Goal: Transaction & Acquisition: Download file/media

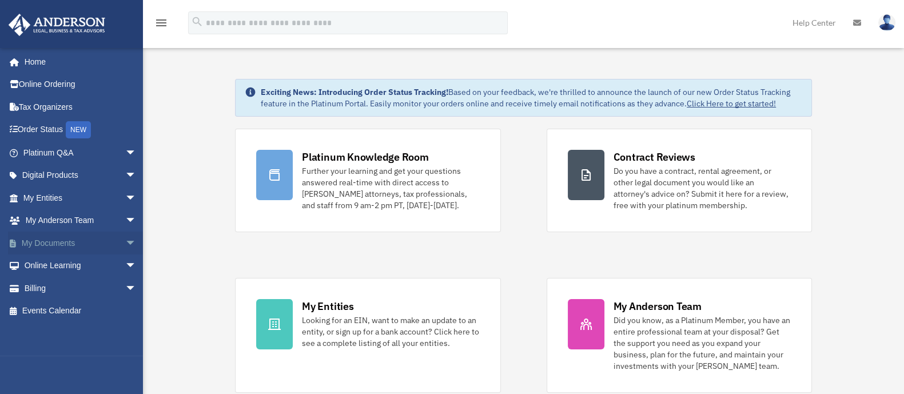
click at [60, 241] on link "My Documents arrow_drop_down" at bounding box center [81, 243] width 146 height 23
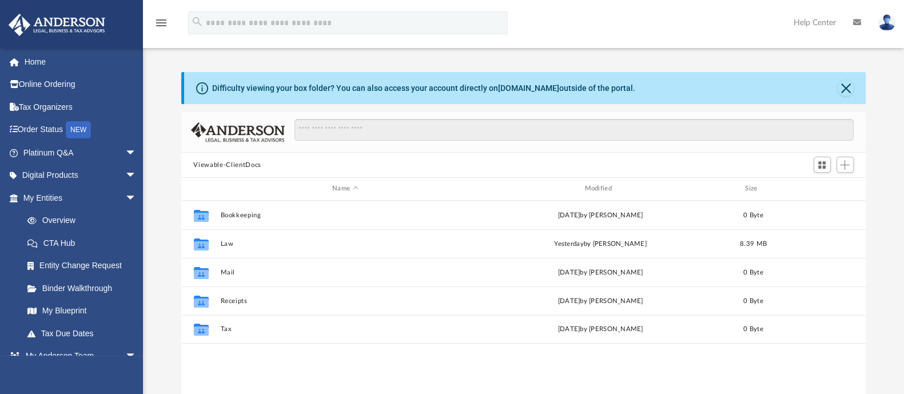
scroll to position [249, 674]
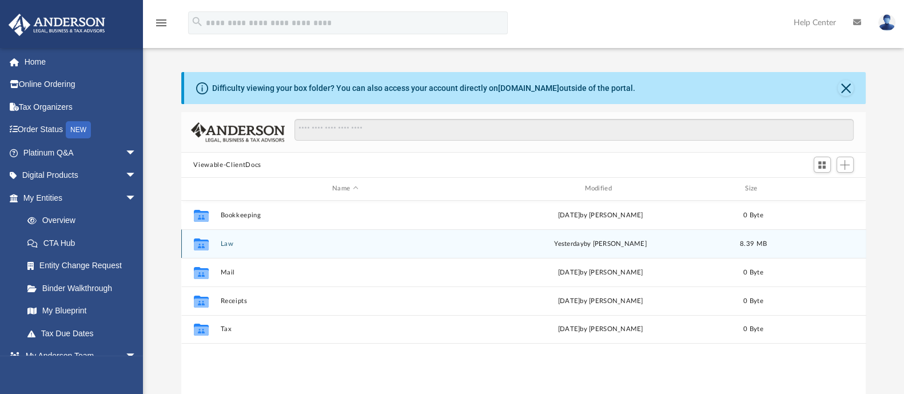
click at [221, 243] on button "Law" at bounding box center [345, 243] width 250 height 7
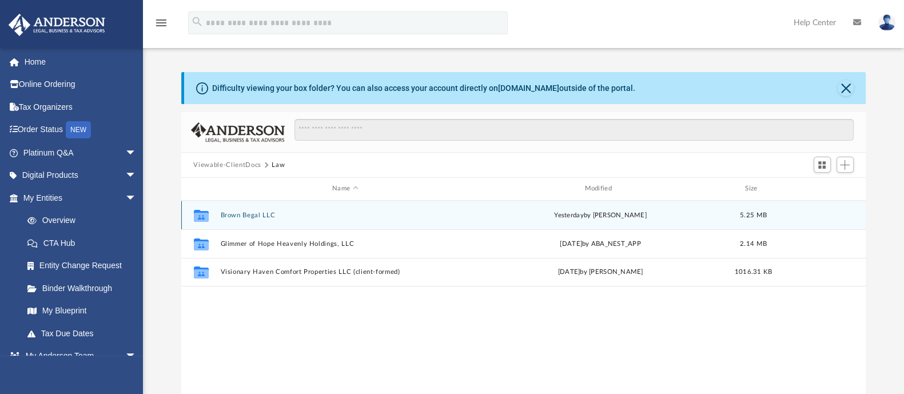
click at [260, 208] on div "Collaborated Folder Brown Begal LLC [DATE] by [PERSON_NAME] 5.25 MB" at bounding box center [523, 215] width 685 height 29
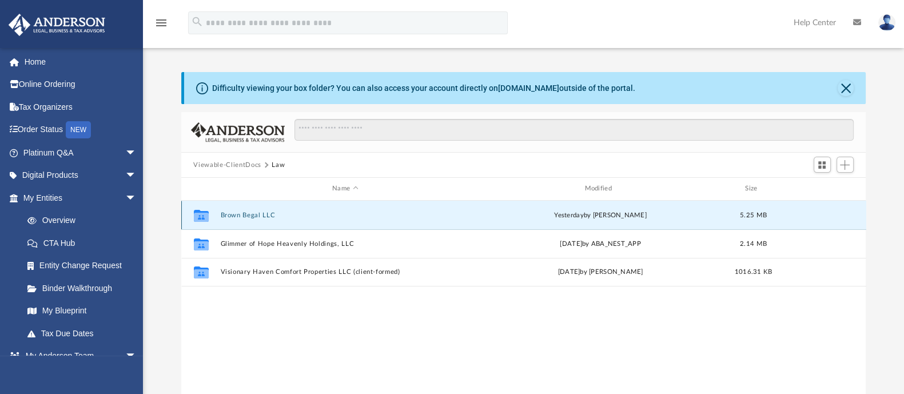
click at [260, 215] on button "Brown Begal LLC" at bounding box center [345, 215] width 250 height 7
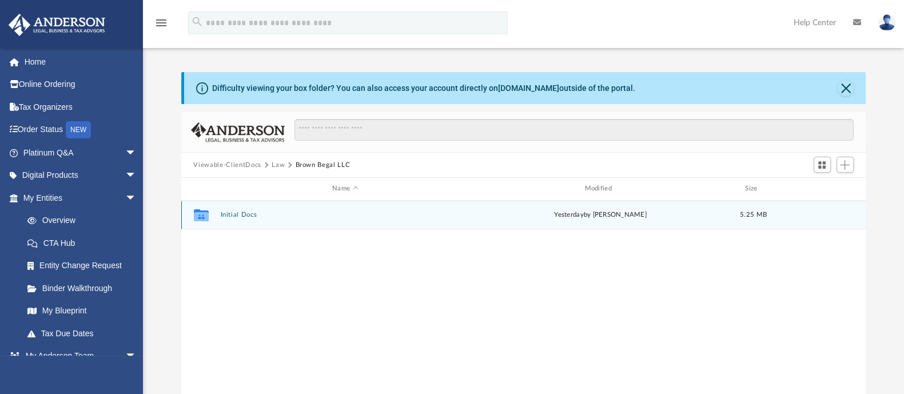
click at [250, 214] on button "Initial Docs" at bounding box center [345, 214] width 250 height 7
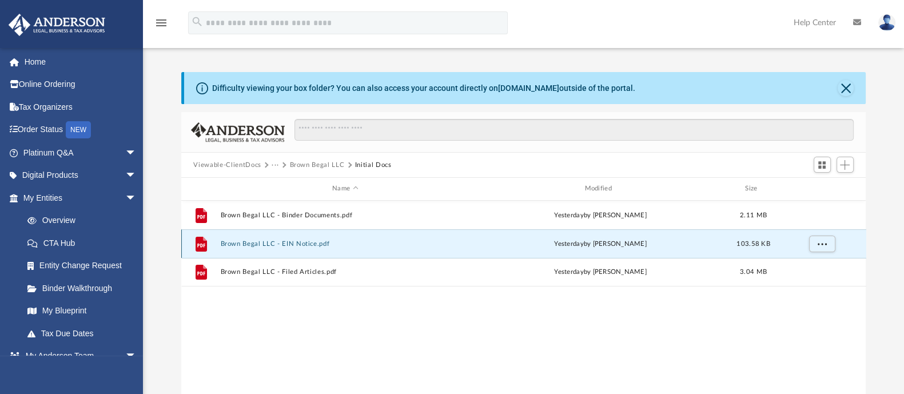
click at [287, 241] on button "Brown Begal LLC - EIN Notice.pdf" at bounding box center [345, 243] width 250 height 7
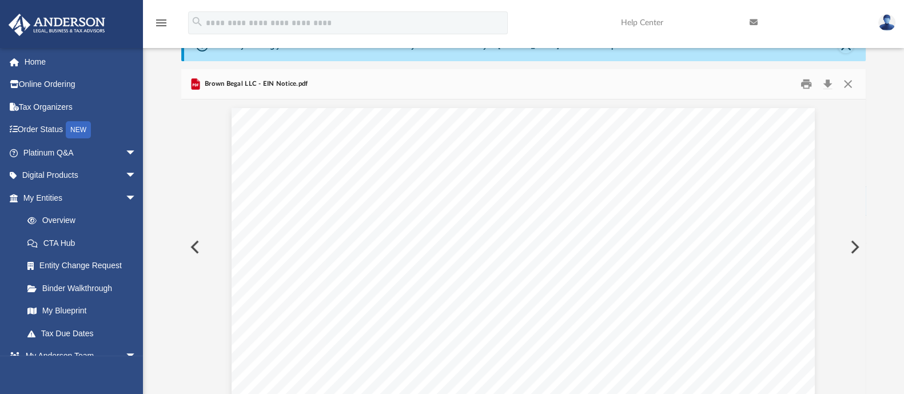
scroll to position [0, 0]
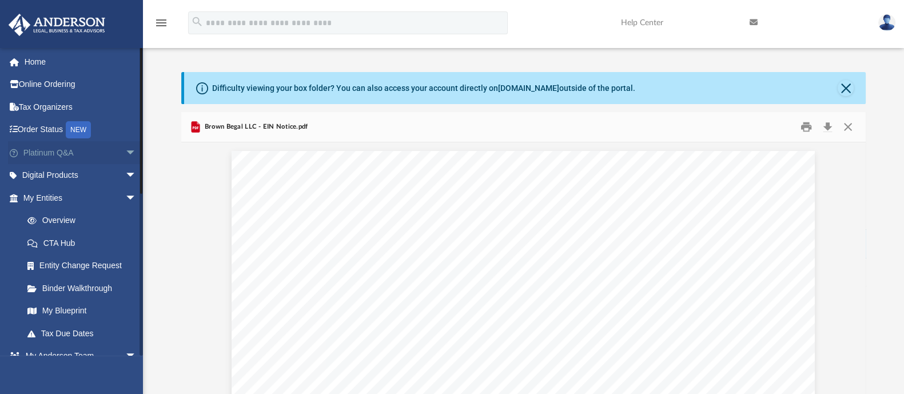
click at [54, 150] on link "Platinum Q&A arrow_drop_down" at bounding box center [81, 152] width 146 height 23
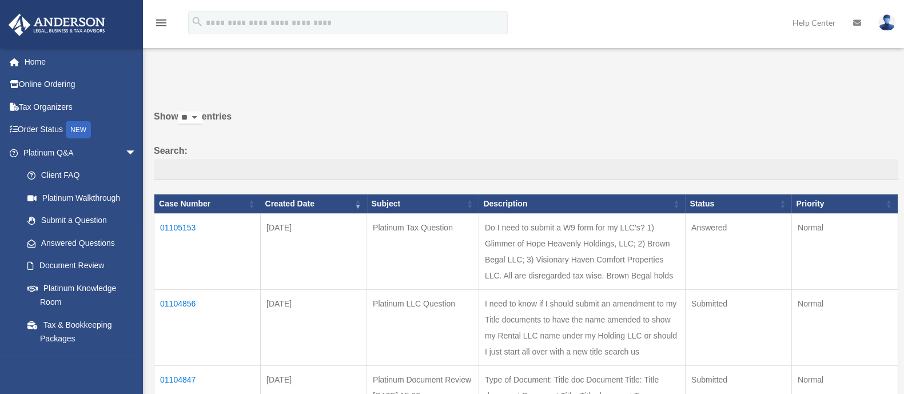
click at [187, 224] on td "01105153" at bounding box center [207, 252] width 106 height 76
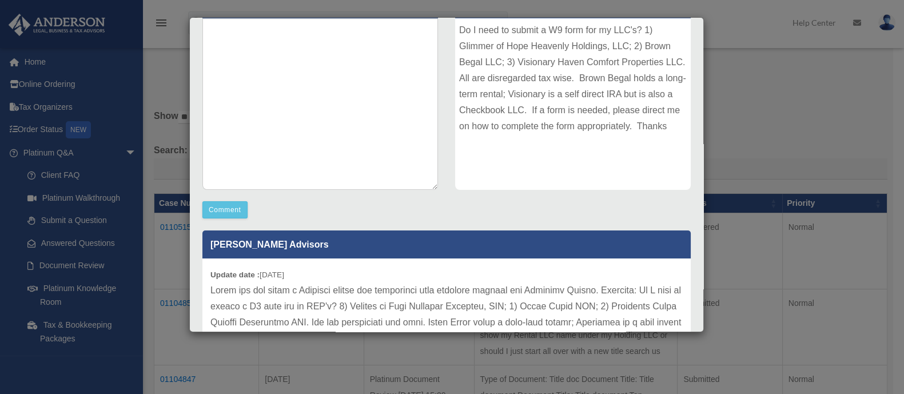
scroll to position [103, 0]
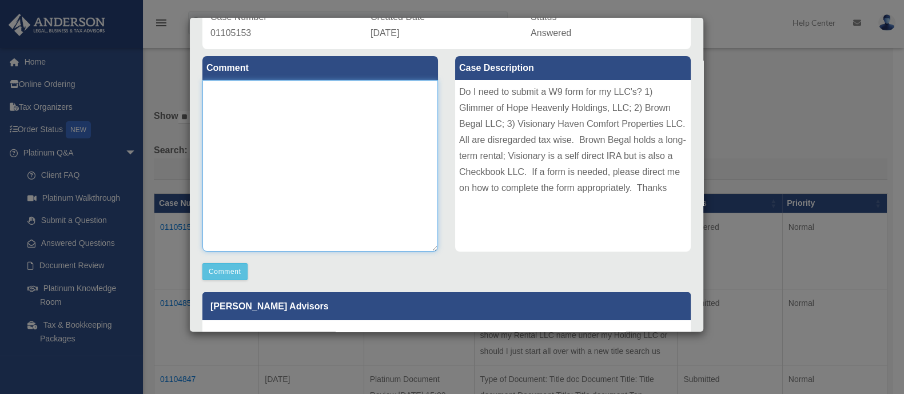
click at [311, 128] on textarea at bounding box center [320, 166] width 236 height 172
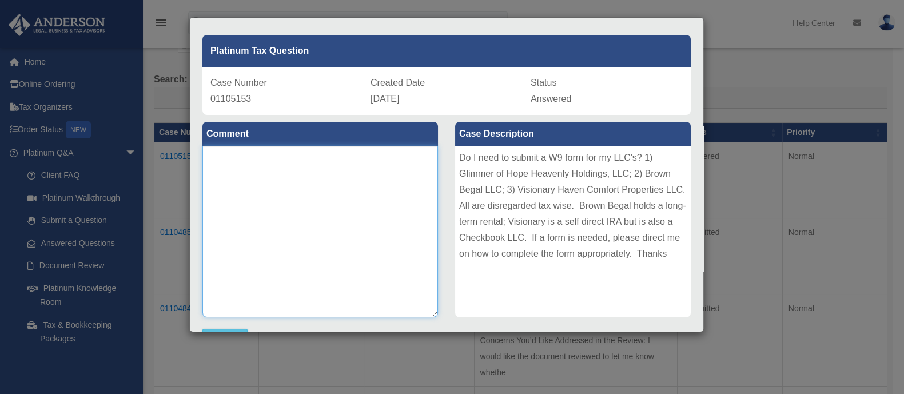
scroll to position [0, 0]
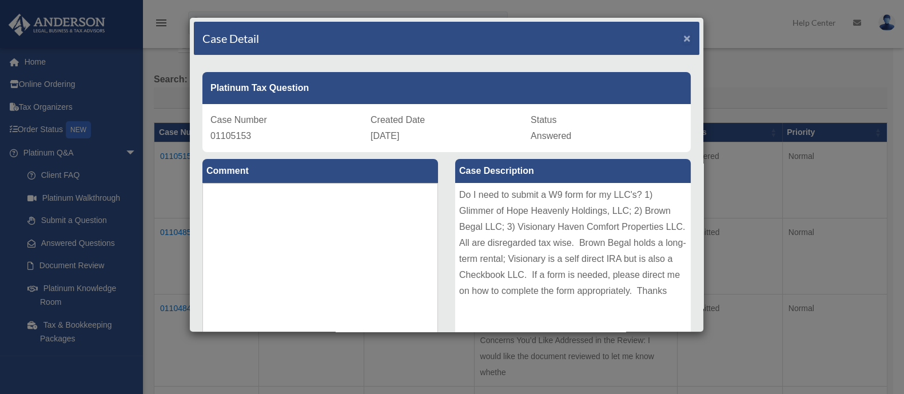
click at [684, 37] on span "×" at bounding box center [687, 37] width 7 height 13
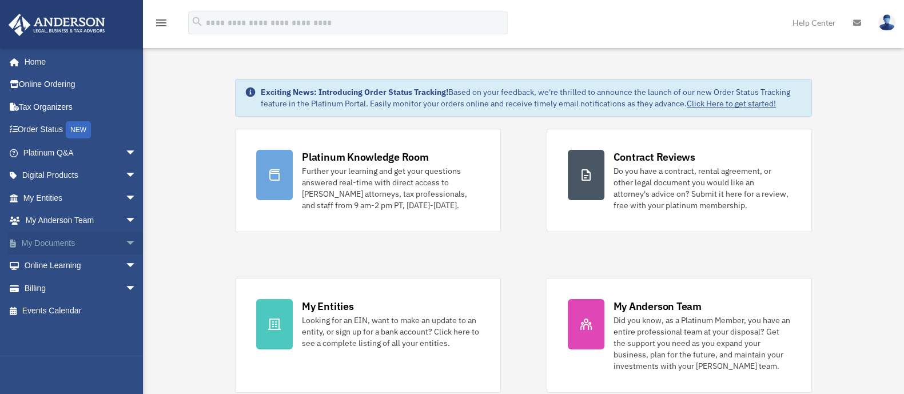
click at [60, 244] on link "My Documents arrow_drop_down" at bounding box center [81, 243] width 146 height 23
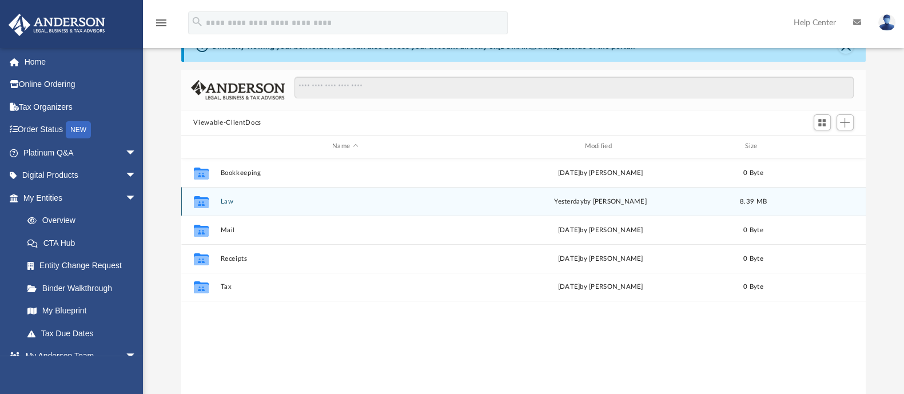
scroll to position [71, 0]
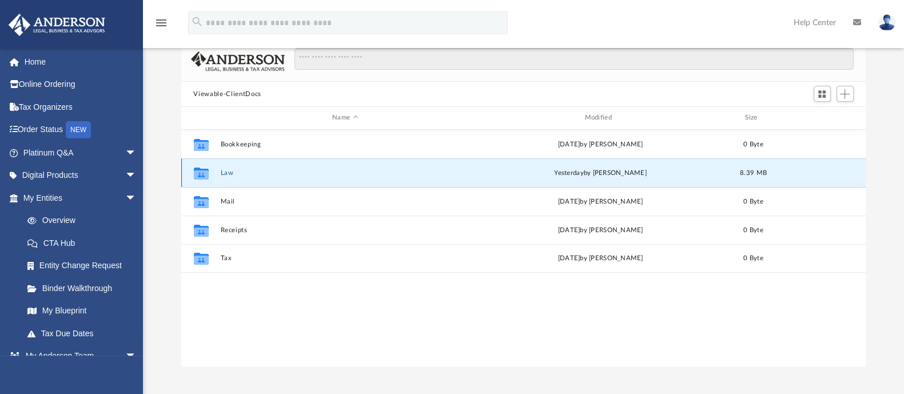
click at [225, 171] on button "Law" at bounding box center [345, 172] width 250 height 7
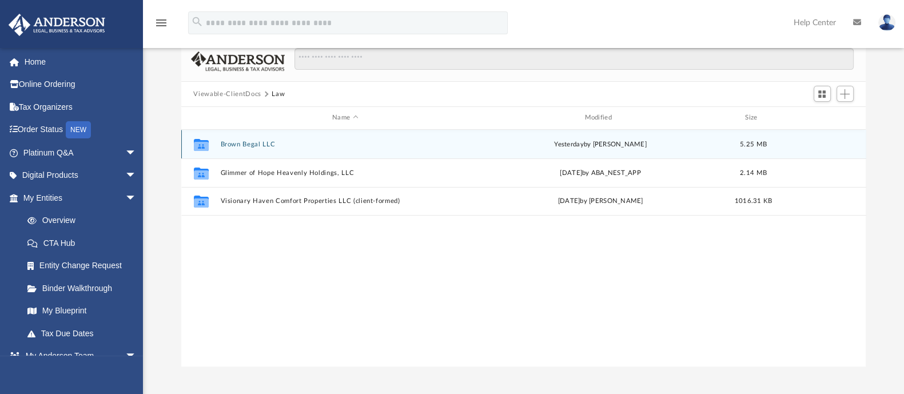
click at [229, 145] on button "Brown Begal LLC" at bounding box center [345, 144] width 250 height 7
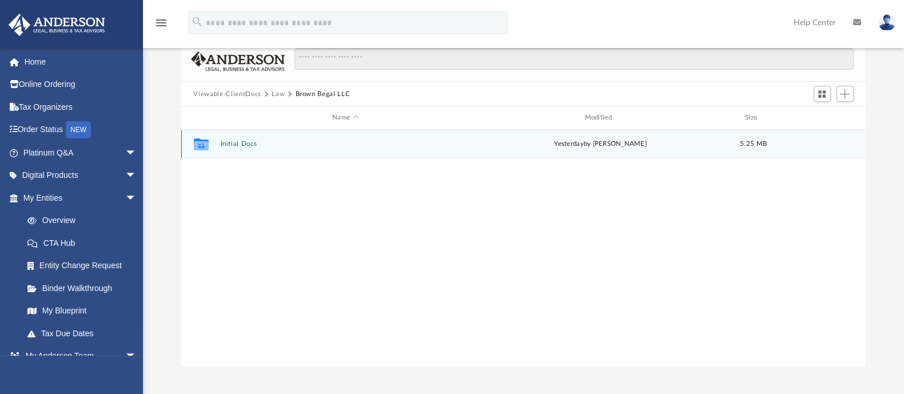
click at [229, 145] on button "Initial Docs" at bounding box center [345, 143] width 250 height 7
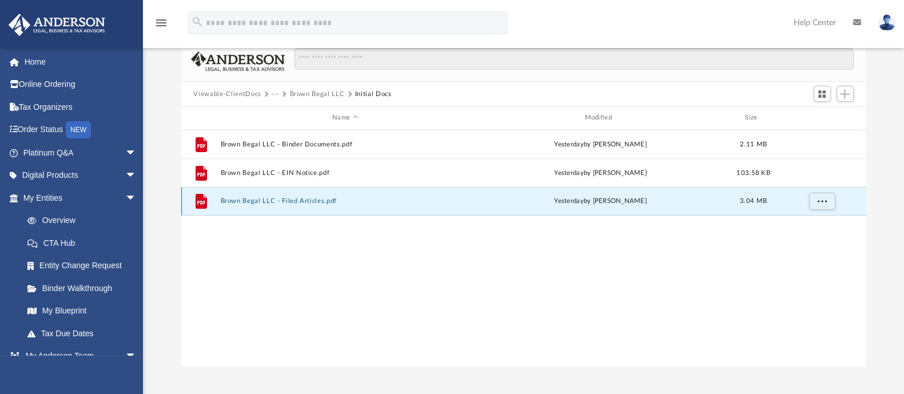
click at [265, 201] on button "Brown Begal LLC - Filed Articles.pdf" at bounding box center [345, 200] width 250 height 7
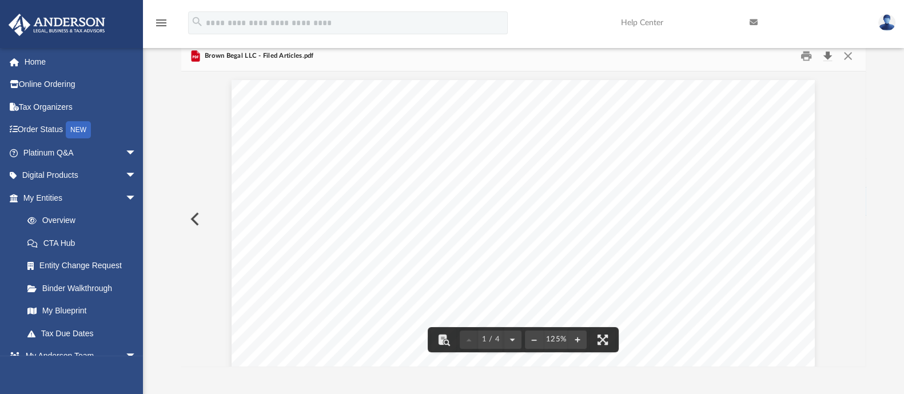
click at [831, 56] on button "Download" at bounding box center [828, 56] width 21 height 18
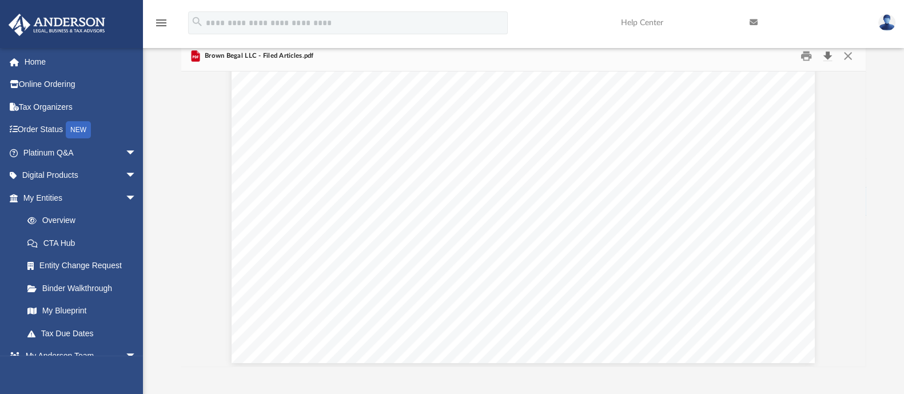
scroll to position [2793, 0]
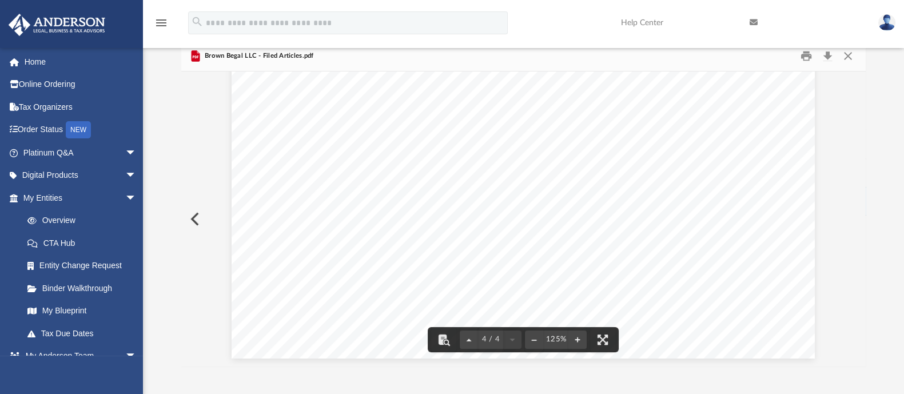
click at [198, 218] on button "Preview" at bounding box center [193, 219] width 25 height 32
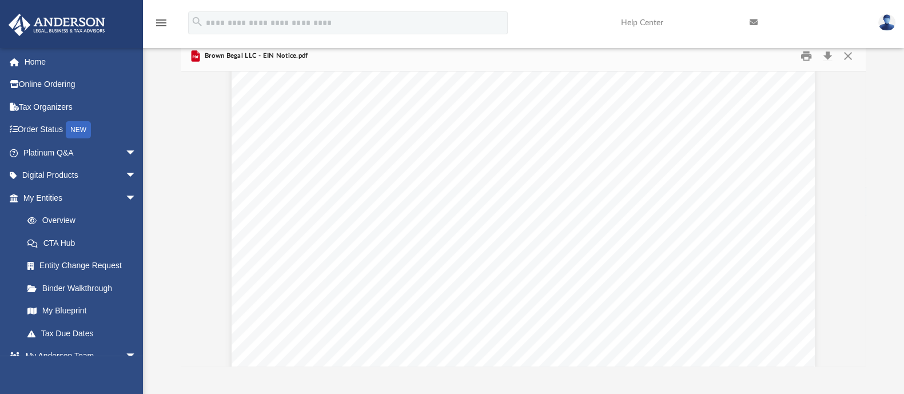
scroll to position [3218, 0]
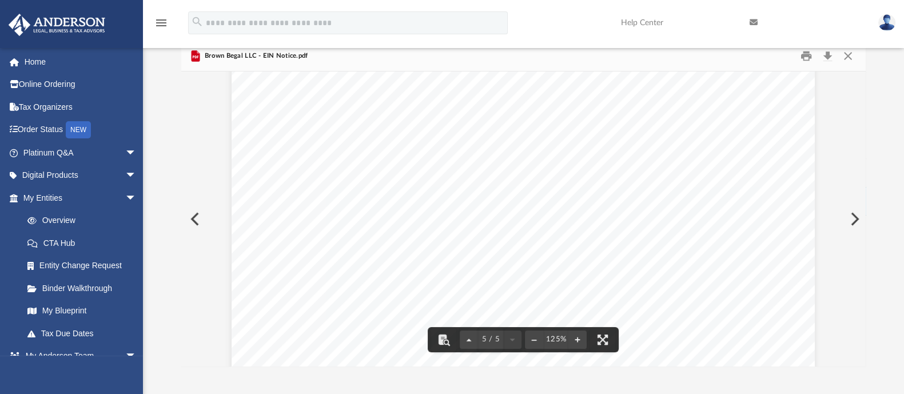
click at [205, 223] on button "Preview" at bounding box center [193, 219] width 25 height 32
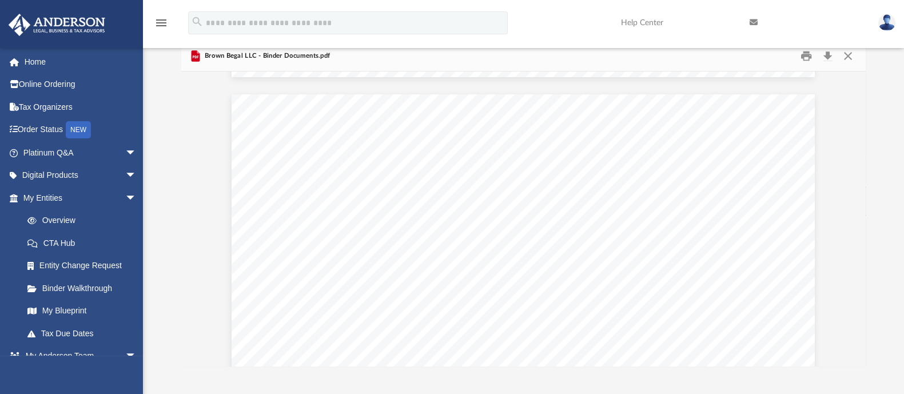
scroll to position [7078, 0]
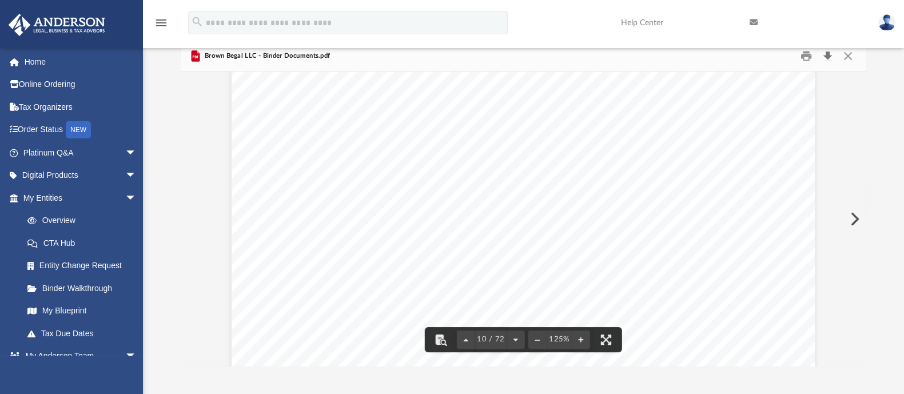
click at [828, 55] on button "Download" at bounding box center [828, 56] width 21 height 18
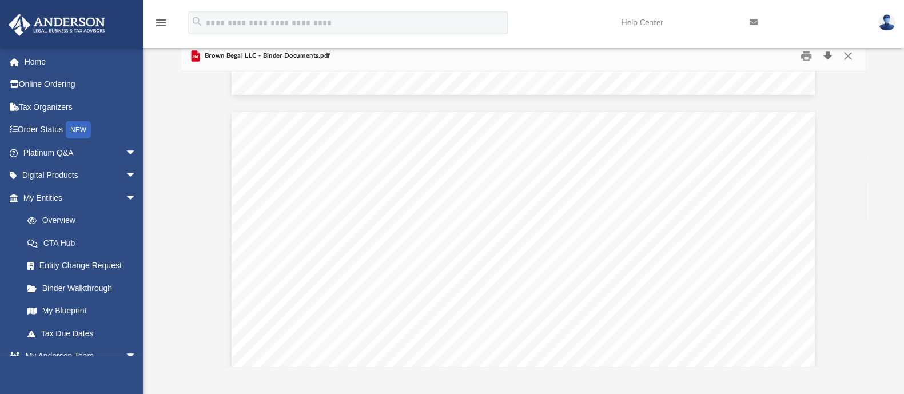
scroll to position [42401, 0]
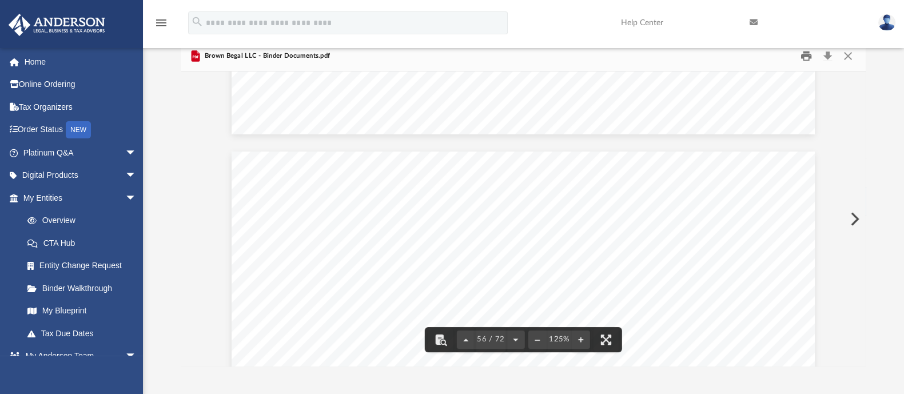
click at [806, 58] on button "Print" at bounding box center [806, 56] width 23 height 18
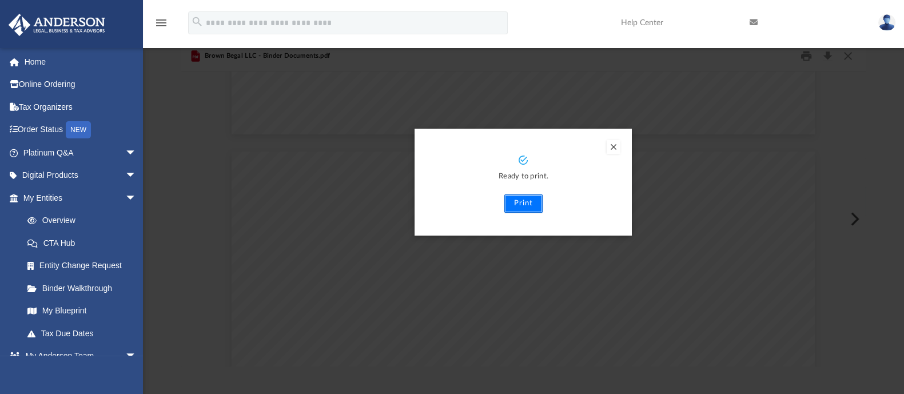
click at [520, 203] on button "Print" at bounding box center [524, 203] width 38 height 18
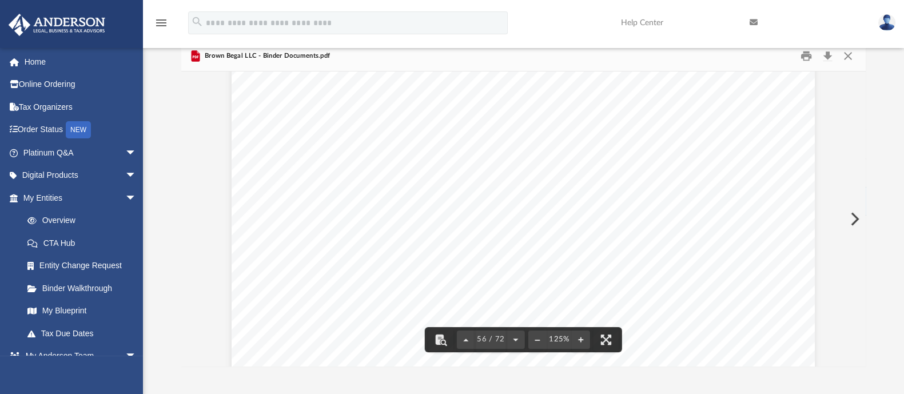
scroll to position [42615, 0]
